Goal: Browse casually

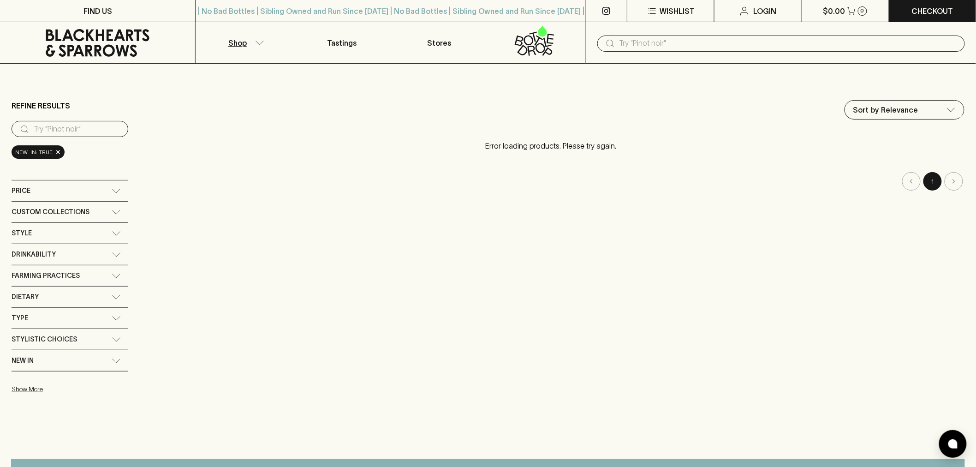
drag, startPoint x: 0, startPoint y: 0, endPoint x: 95, endPoint y: 51, distance: 107.7
click at [95, 51] on icon at bounding box center [98, 43] width 104 height 28
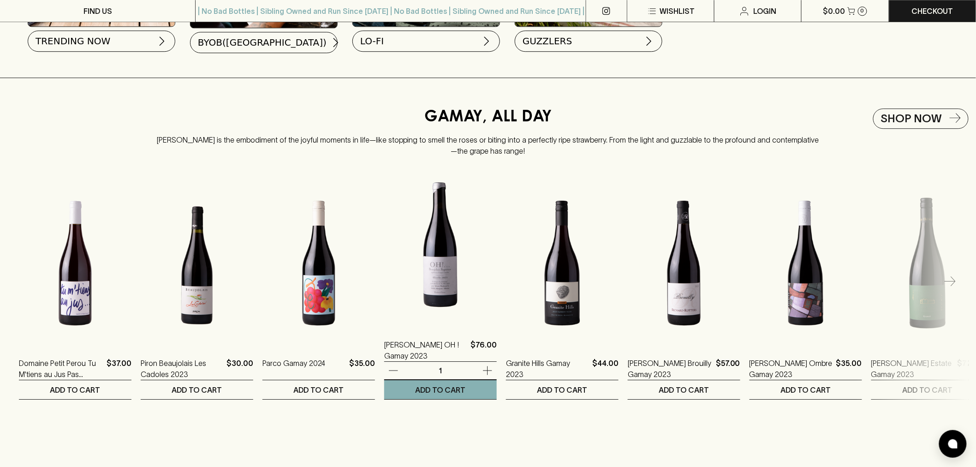
scroll to position [1076, 0]
